Goal: Task Accomplishment & Management: Manage account settings

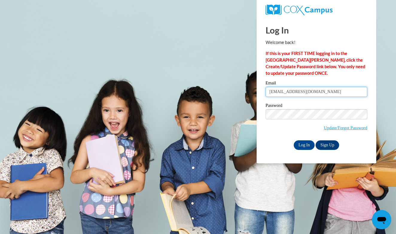
click at [307, 94] on input "babaughn@crijmson.ua.edu" at bounding box center [317, 92] width 102 height 10
type input "babaughn@crimson.ua.edu"
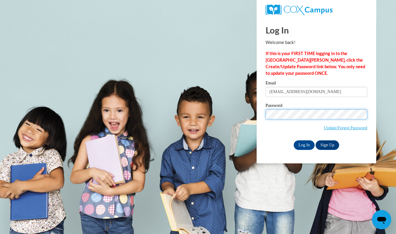
click at [304, 144] on input "Log In" at bounding box center [304, 145] width 21 height 10
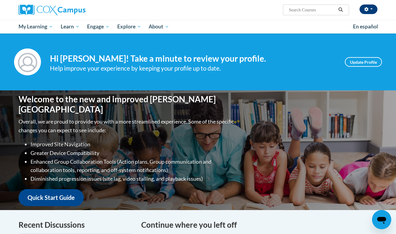
click at [366, 9] on icon "button" at bounding box center [366, 9] width 4 height 4
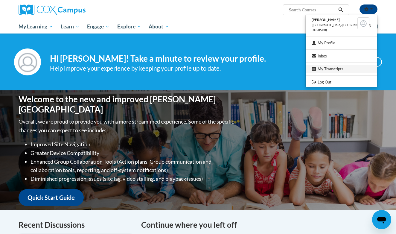
click at [342, 65] on link "My Transcripts" at bounding box center [341, 68] width 71 height 7
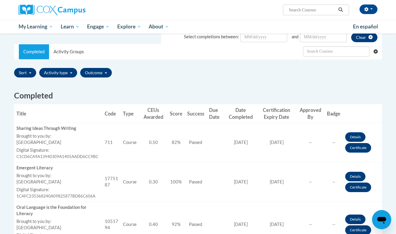
scroll to position [119, 0]
